Goal: Task Accomplishment & Management: Manage account settings

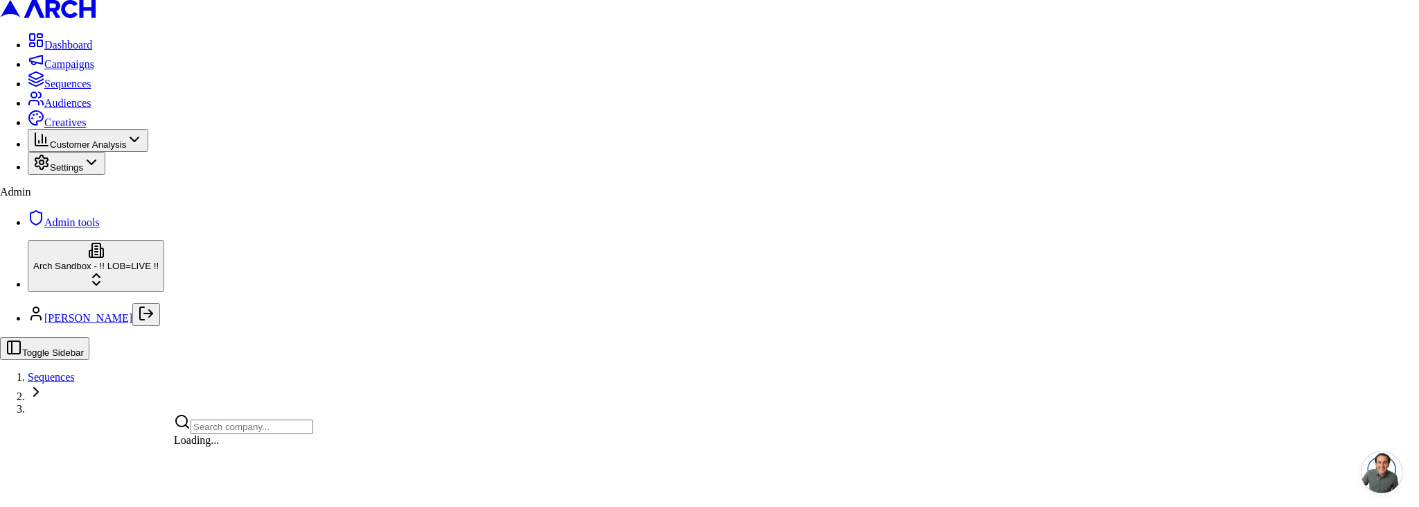
click at [102, 414] on html "Dashboard Campaigns Sequences Audiences Creatives Customer Analysis Settings Ad…" at bounding box center [709, 207] width 1419 height 414
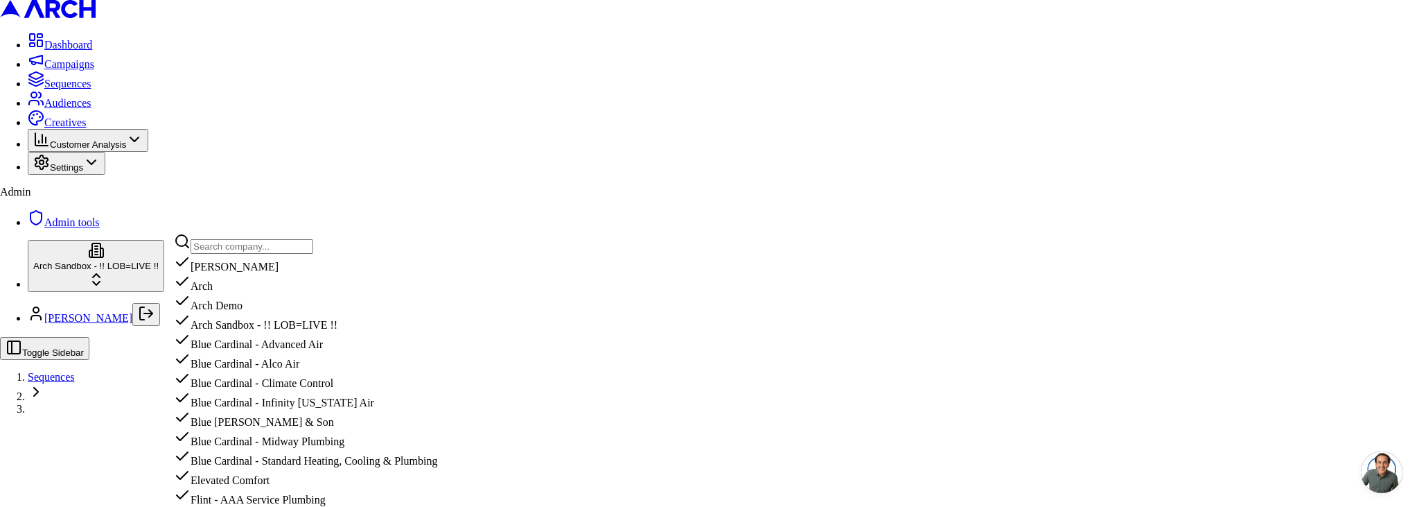
click at [238, 245] on input "text" at bounding box center [252, 246] width 123 height 15
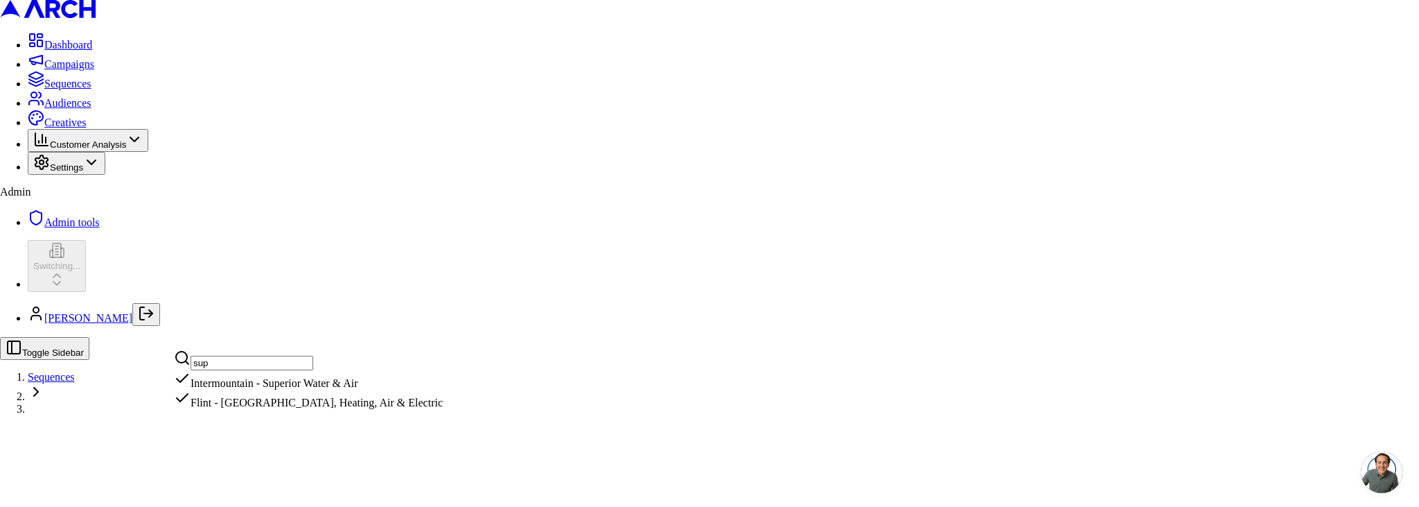
type input "sup"
click at [63, 137] on html "Dashboard Campaigns Sequences Audiences Creatives Customer Analysis Settings Ad…" at bounding box center [709, 207] width 1419 height 414
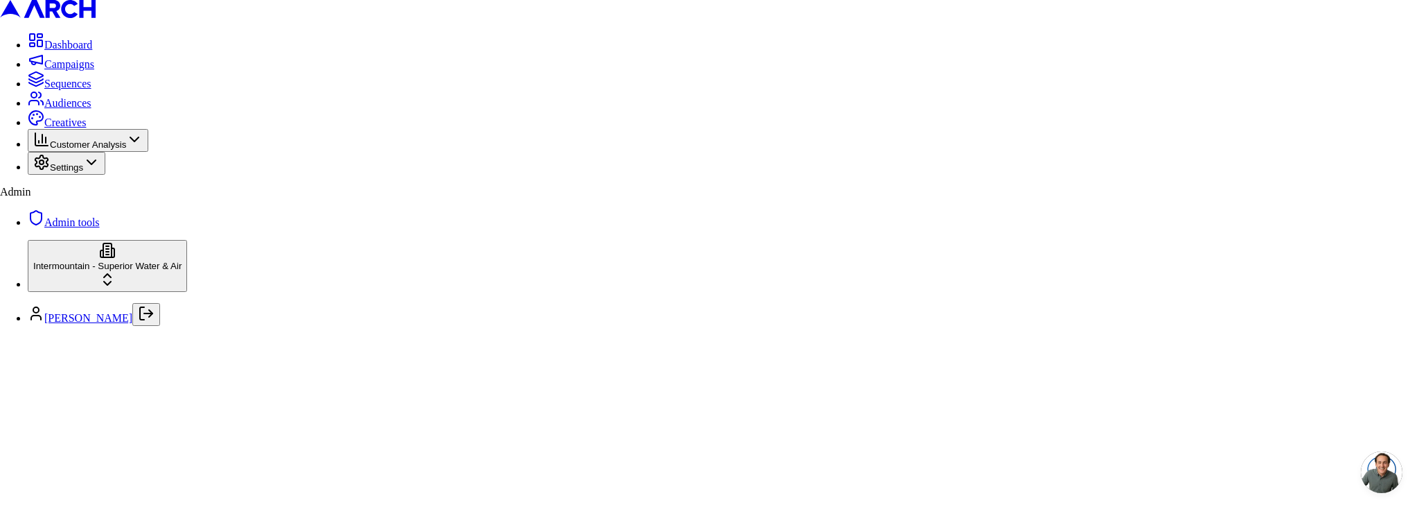
click at [91, 109] on span "Audiences" at bounding box center [67, 103] width 47 height 12
